Goal: Task Accomplishment & Management: Use online tool/utility

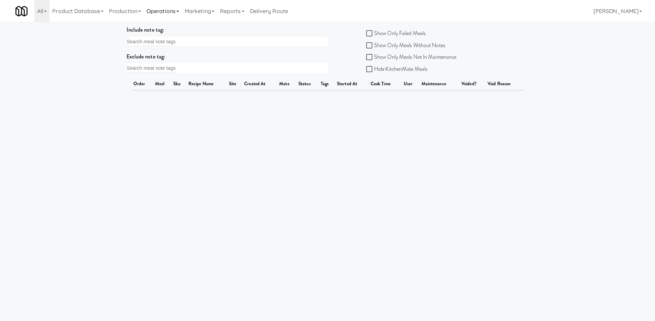
click at [171, 16] on link "Operations" at bounding box center [163, 11] width 38 height 22
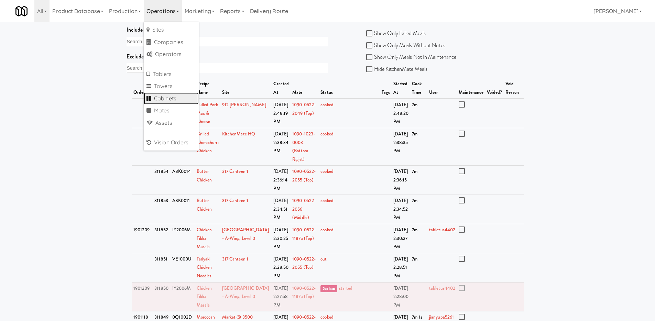
click at [174, 99] on link "Cabinets" at bounding box center [171, 99] width 55 height 12
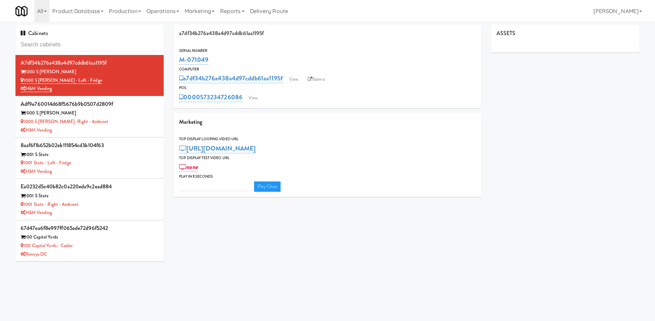
type input "3"
click at [130, 48] on input "text" at bounding box center [90, 45] width 138 height 13
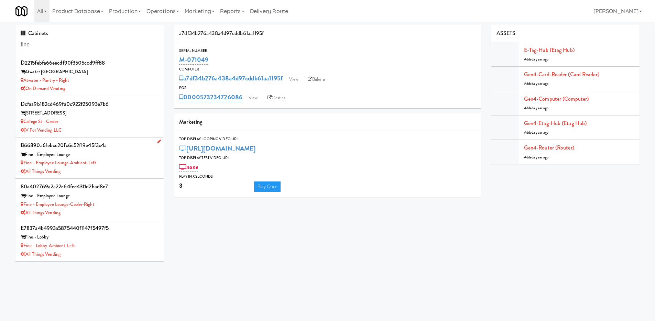
type input "fine"
click at [120, 168] on div "All Things Vending" at bounding box center [90, 172] width 138 height 9
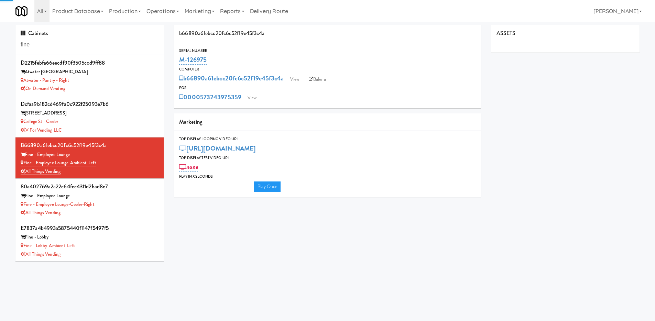
type input "3"
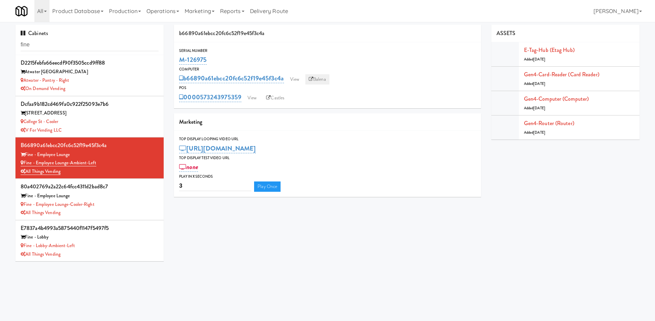
click at [322, 77] on link "Balena" at bounding box center [318, 79] width 24 height 10
click at [110, 201] on div "Fine - Employee Lounge-Cooler-Right" at bounding box center [90, 205] width 138 height 9
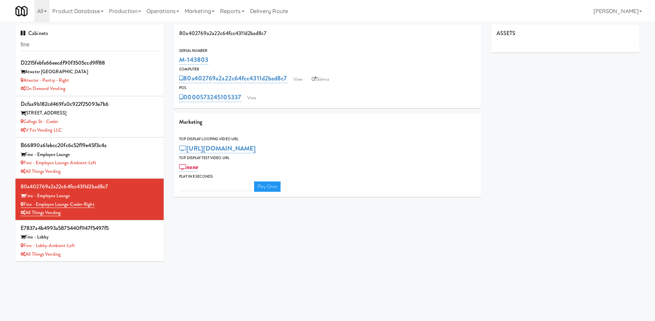
type input "3"
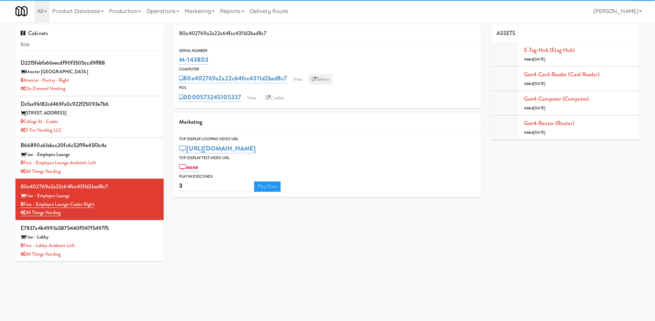
click at [321, 79] on link "Balena" at bounding box center [321, 79] width 24 height 10
